Goal: Communication & Community: Answer question/provide support

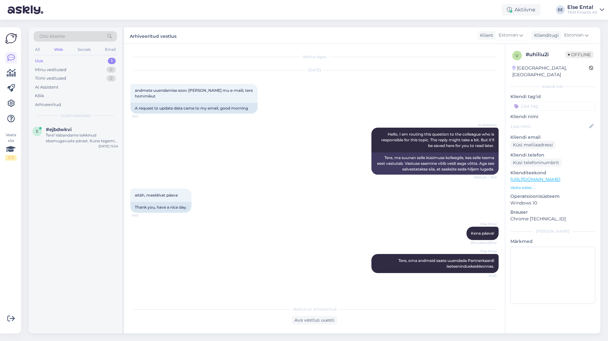
click at [53, 58] on div "Uus 1" at bounding box center [75, 61] width 83 height 9
click at [56, 136] on div "Tere! Vabandame tekkinud ebamugavuste pärast. Kuna tegemist on tehnilise proble…" at bounding box center [82, 138] width 72 height 11
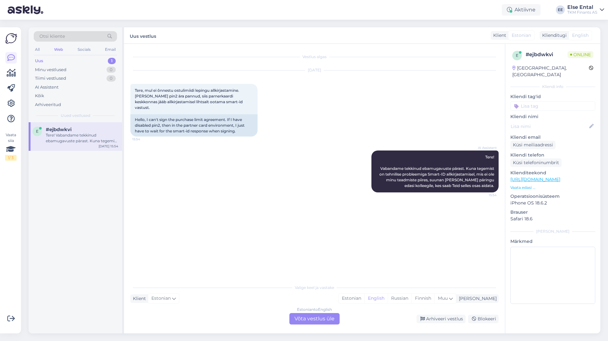
click at [315, 316] on div "Estonian to English Võta vestlus üle" at bounding box center [314, 318] width 50 height 11
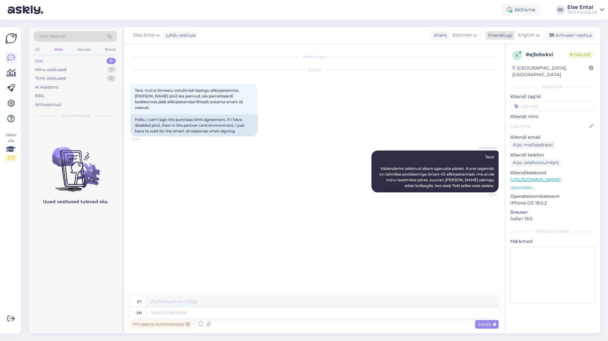
click at [518, 33] on span "English" at bounding box center [526, 35] width 17 height 7
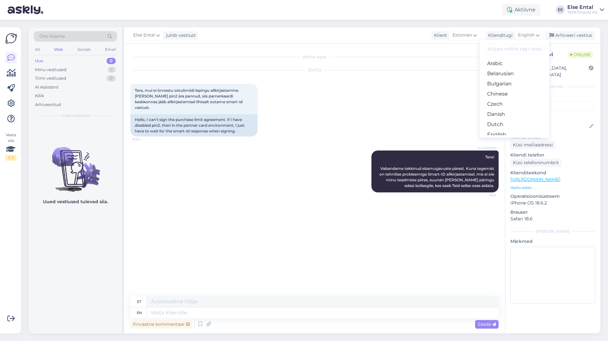
click at [499, 140] on link "Estonian" at bounding box center [514, 145] width 70 height 10
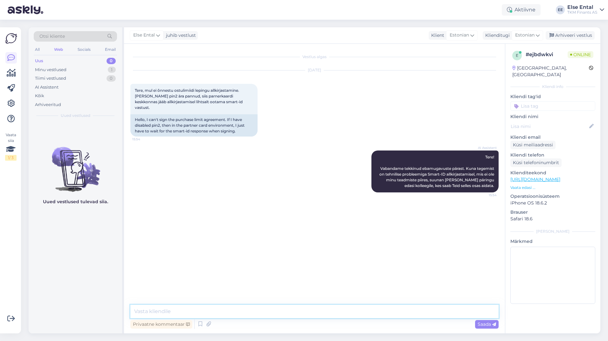
click at [181, 308] on textarea at bounding box center [314, 311] width 368 height 13
click at [294, 316] on textarea "Tere, võimalusel proovige kasutada teist seadet või brauserit" at bounding box center [314, 311] width 368 height 13
click at [304, 313] on textarea "Tere, võimalusel proovige kasutada teist seadet või brauserit" at bounding box center [314, 311] width 368 height 13
type textarea "Tere, võimalusel proovige kasutada teist seadet või brauserit või teha rakendus…"
click at [490, 309] on textarea "Tere, võimalusel proovige kasutada teist seadet või brauserit või teha rakendus…" at bounding box center [314, 311] width 368 height 13
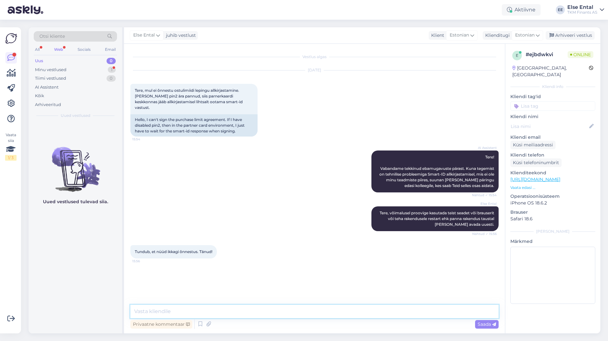
click at [331, 313] on textarea at bounding box center [314, 311] width 368 height 13
type textarea "Rõõm kuulda, et õnnestus."
click at [248, 308] on textarea at bounding box center [314, 311] width 368 height 13
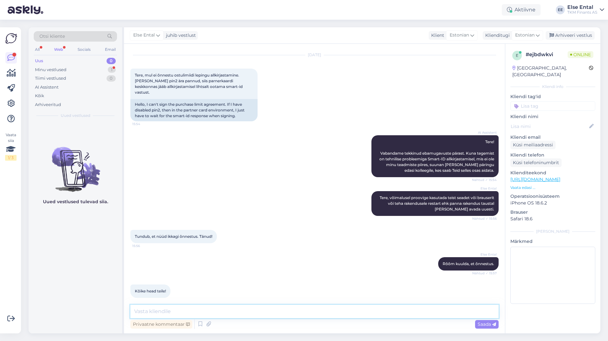
click at [245, 310] on textarea at bounding box center [314, 311] width 368 height 13
drag, startPoint x: 243, startPoint y: 310, endPoint x: 101, endPoint y: 307, distance: 142.1
click at [101, 307] on div "Otsi kliente All Web Socials Email Uus 0 Minu vestlused 1 Tiimi vestlused 0 AI …" at bounding box center [314, 180] width 571 height 306
type textarea "Teile samuti!"
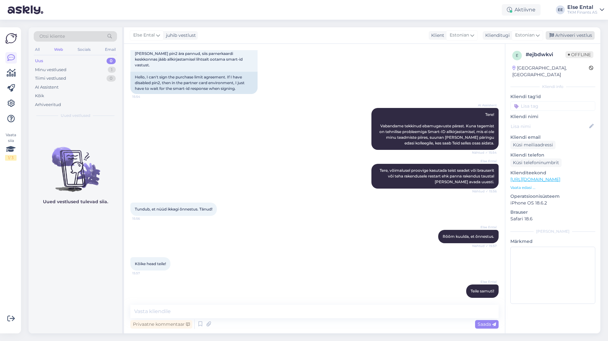
click at [571, 31] on div "Arhiveeri vestlus" at bounding box center [569, 35] width 49 height 9
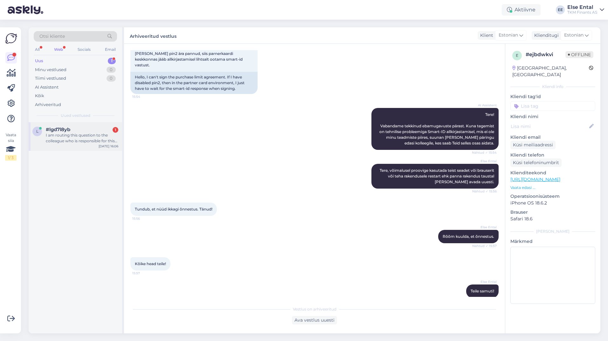
click at [82, 138] on div "I am routing this question to the colleague who is responsible for this topic. …" at bounding box center [82, 138] width 72 height 11
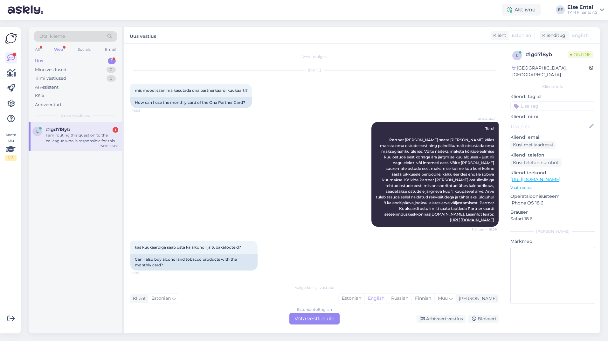
scroll to position [63, 0]
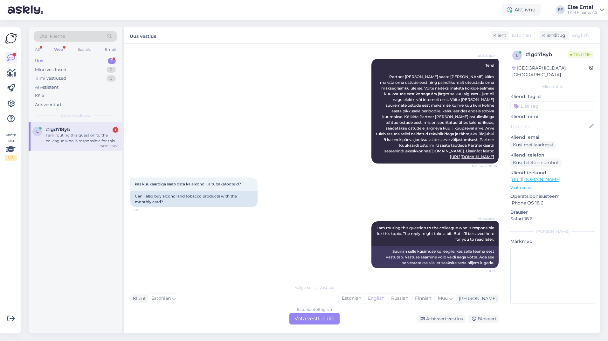
click at [304, 320] on div "Estonian to English Võta vestlus üle" at bounding box center [314, 318] width 50 height 11
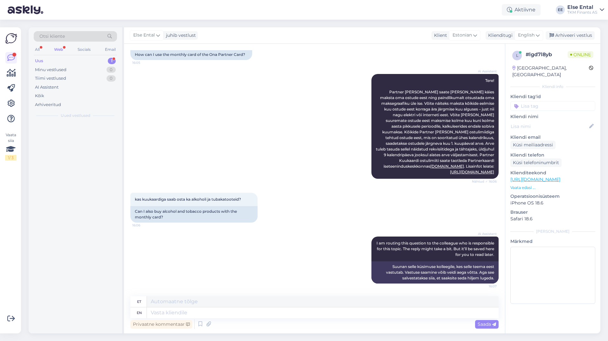
scroll to position [48, 0]
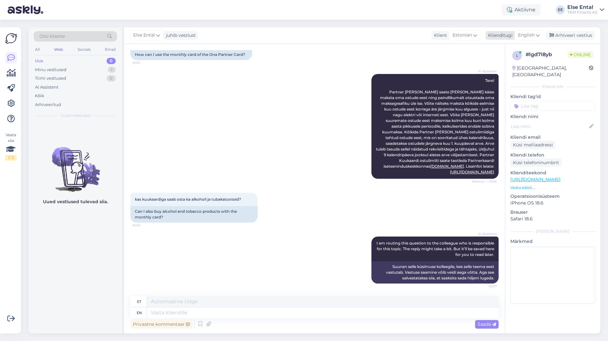
click at [524, 31] on div "English" at bounding box center [528, 35] width 29 height 10
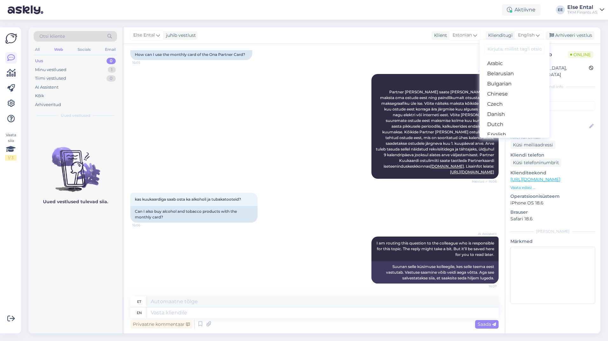
click at [503, 140] on link "Estonian" at bounding box center [514, 145] width 70 height 10
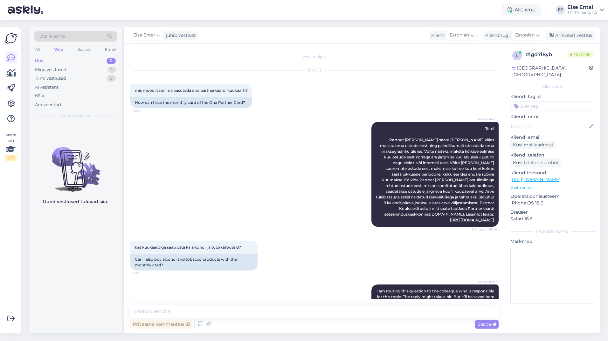
scroll to position [39, 0]
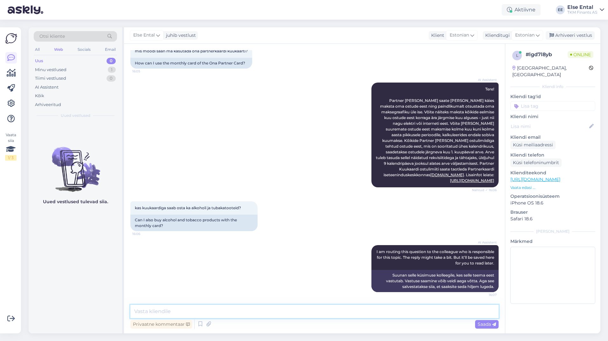
click at [226, 314] on textarea at bounding box center [314, 311] width 368 height 13
click at [197, 311] on textarea "Tere," at bounding box center [314, 311] width 368 height 13
paste textarea "Kuukaardi ostulimiidi puhul kaubalised piirangud puuduvad."
click at [307, 314] on textarea "Tere, Kuukaardi ostulimiidi puhul kaubalised piirangud puuduvad." at bounding box center [314, 311] width 368 height 13
click at [439, 310] on textarea "Tere, Kuukaardi ostulimiidi puhul kaubalised piirangud puuduvad, seega saab ost…" at bounding box center [314, 311] width 368 height 13
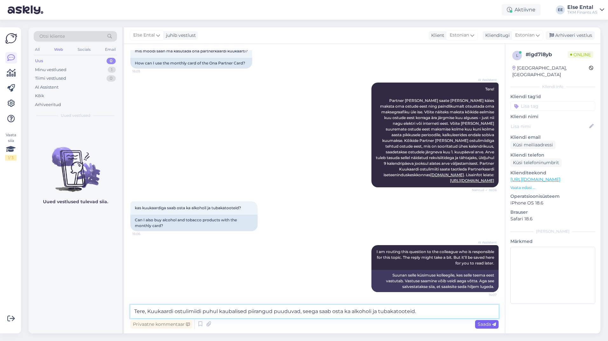
type textarea "Tere, Kuukaardi ostulimiidi puhul kaubalised piirangud puuduvad, seega saab ost…"
click at [489, 326] on span "Saada" at bounding box center [486, 325] width 18 height 6
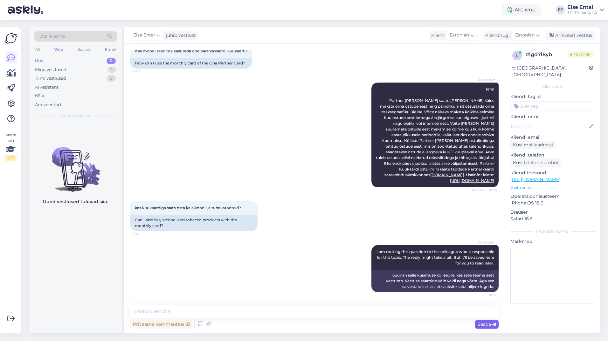
scroll to position [72, 0]
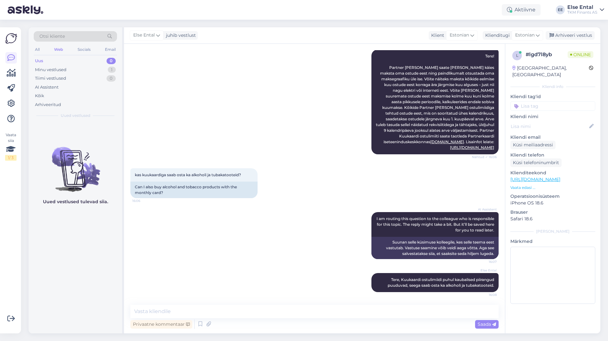
click at [302, 239] on div "AI Assistent I am routing this question to the colleague who is responsible for…" at bounding box center [314, 235] width 368 height 61
click at [295, 315] on textarea at bounding box center [314, 311] width 368 height 13
click at [297, 311] on textarea at bounding box center [314, 311] width 368 height 13
